Goal: Transaction & Acquisition: Purchase product/service

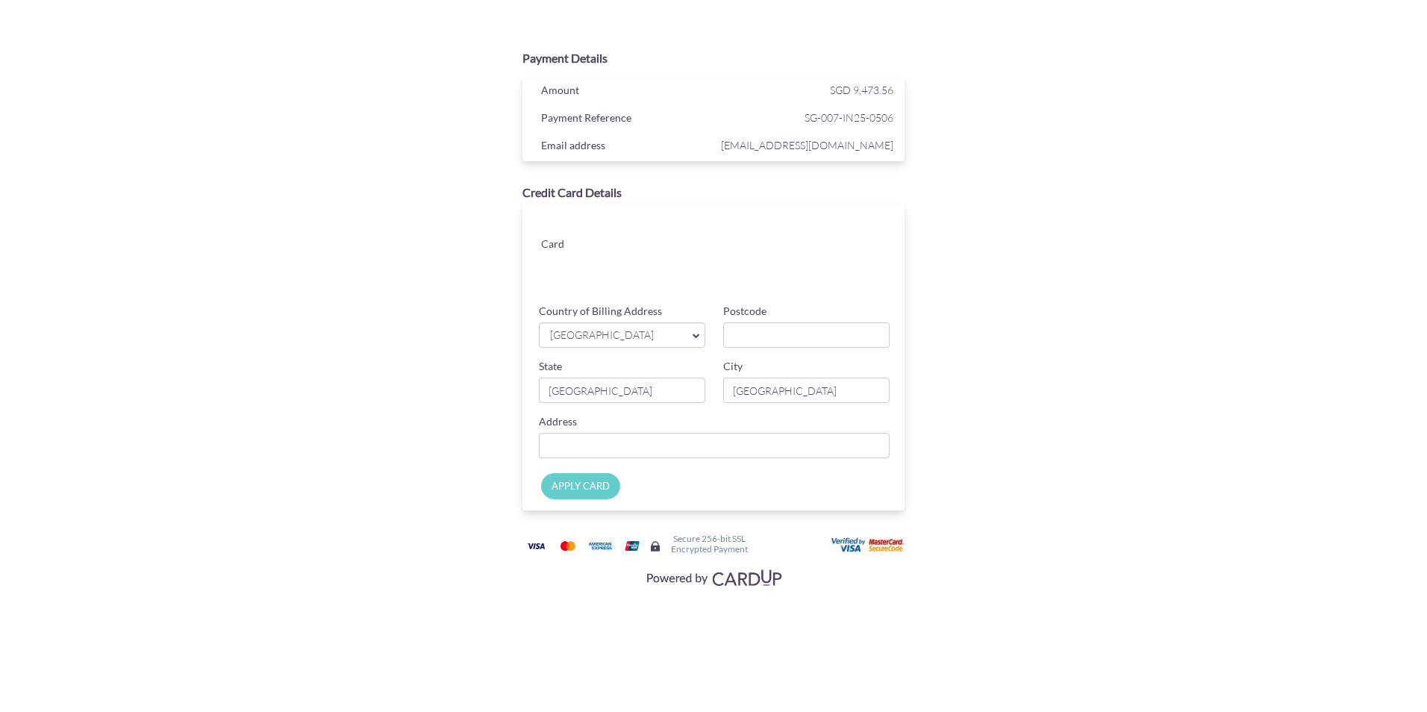
click at [585, 292] on div "Card" at bounding box center [717, 251] width 397 height 93
click at [755, 342] on input "Postcode" at bounding box center [806, 334] width 166 height 25
type input "1"
type input "239471"
click at [710, 432] on div "Address" at bounding box center [714, 436] width 369 height 44
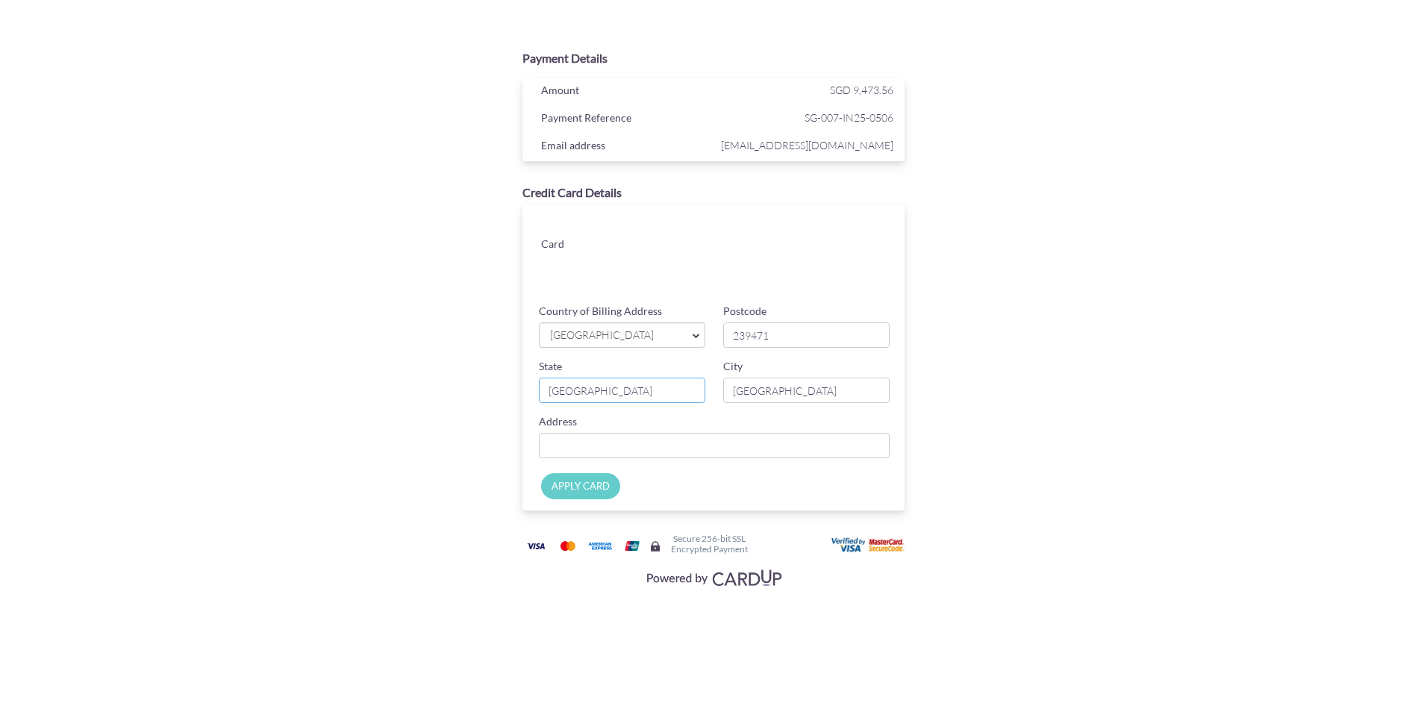
click at [655, 398] on input "[GEOGRAPHIC_DATA]" at bounding box center [622, 390] width 166 height 25
click at [642, 444] on input "Country of Billing Address" at bounding box center [714, 445] width 351 height 25
type input "[STREET_ADDRESS][PERSON_NAME], the Cosmopolitan"
click at [706, 489] on div "APPLY CARD" at bounding box center [717, 490] width 397 height 41
click at [592, 487] on input "APPLY CARD" at bounding box center [580, 486] width 79 height 26
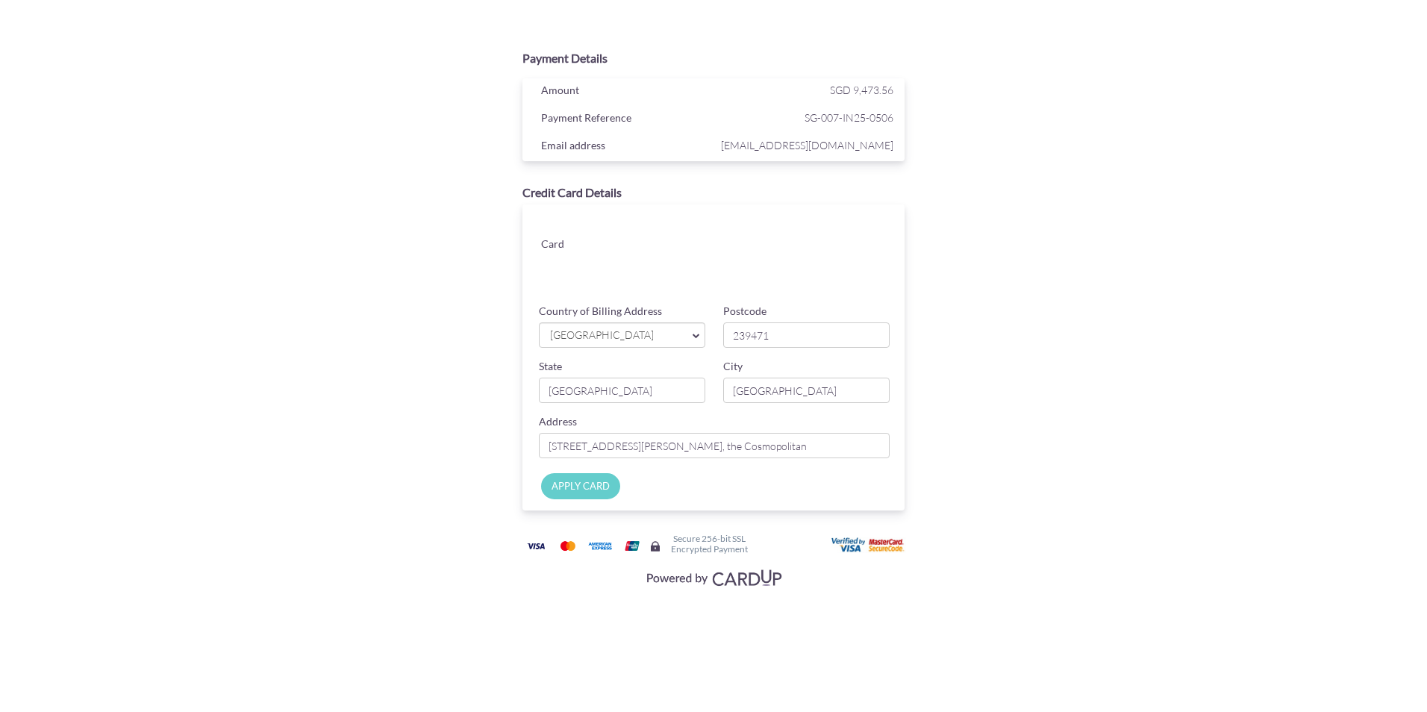
type input "Applying..."
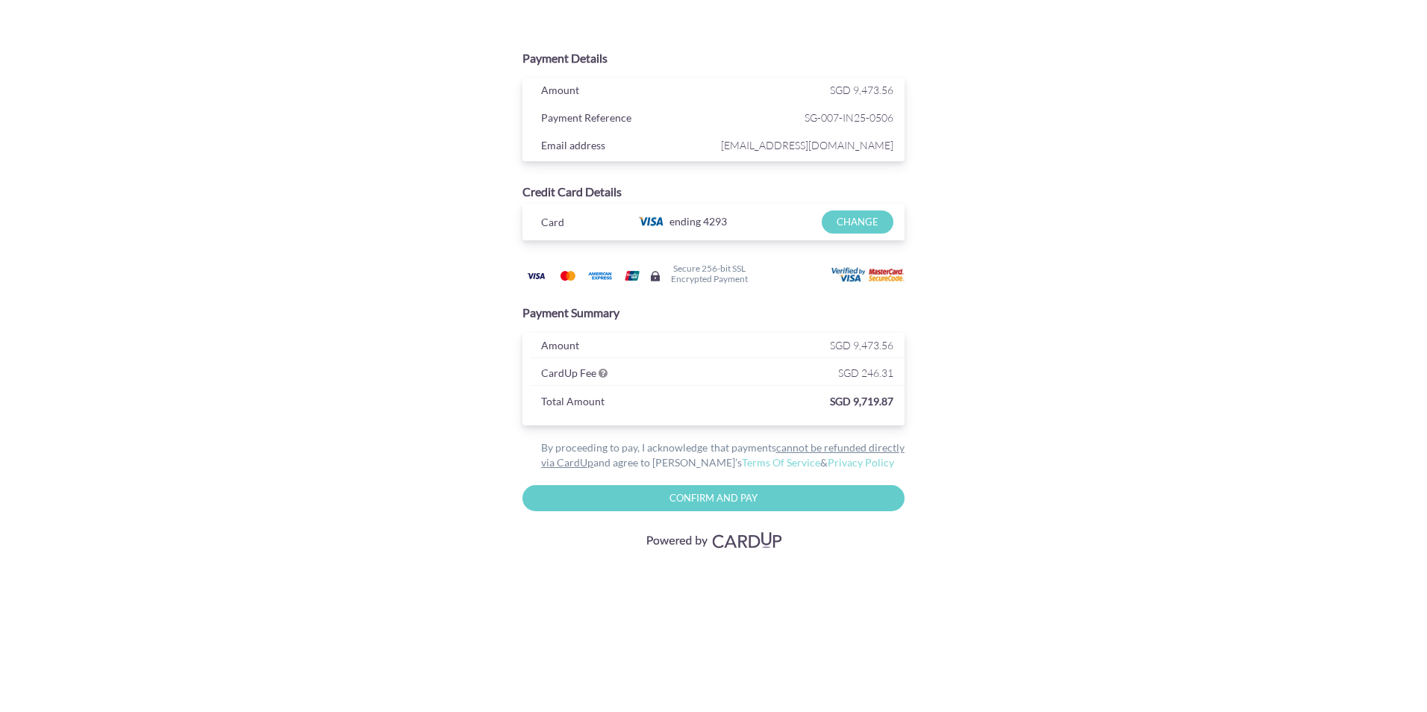
click at [714, 502] on input "Confirm and Pay" at bounding box center [713, 498] width 382 height 26
type input "Please wait..."
